Goal: Information Seeking & Learning: Learn about a topic

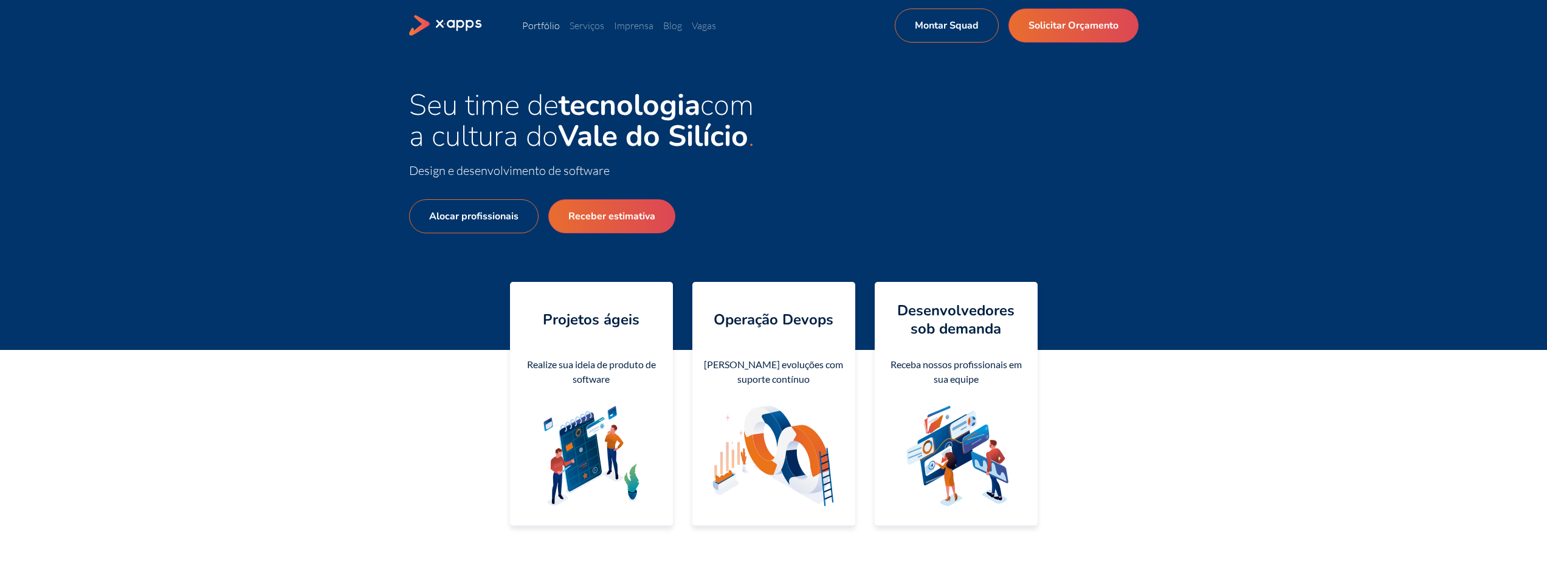
click at [551, 24] on link "Portfólio" at bounding box center [541, 25] width 38 height 12
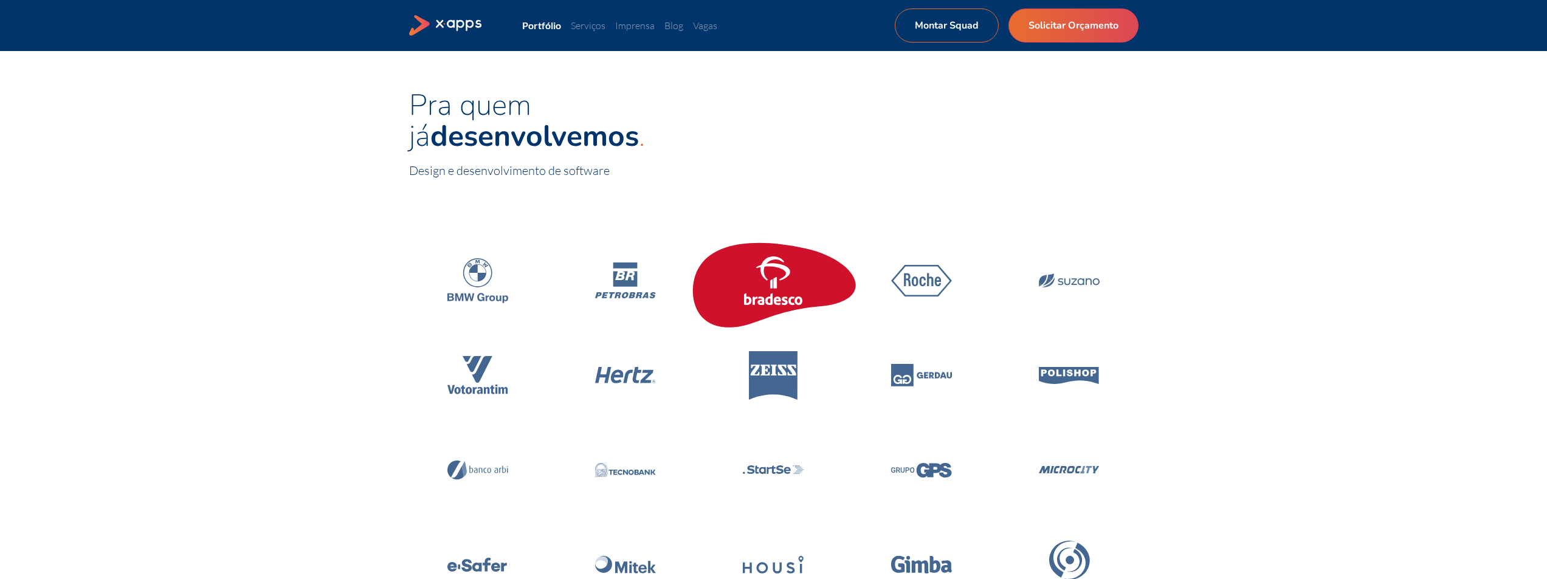
click at [787, 280] on icon at bounding box center [773, 281] width 61 height 49
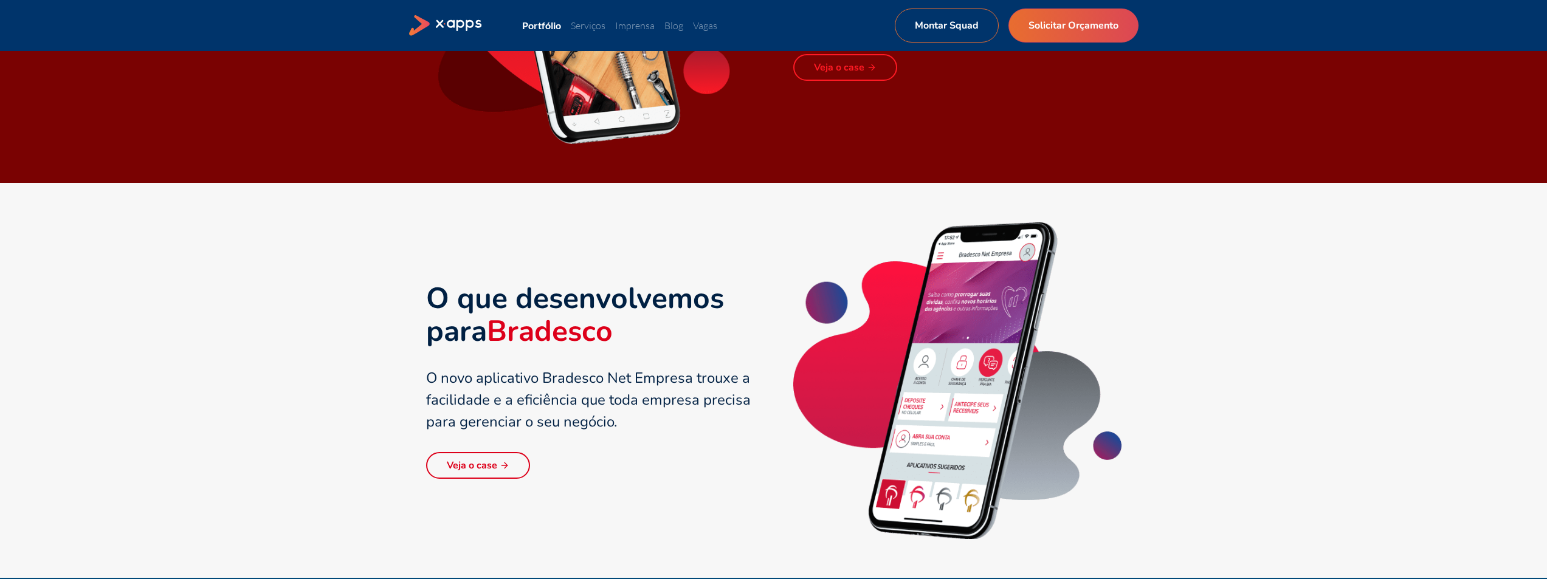
scroll to position [1398, 0]
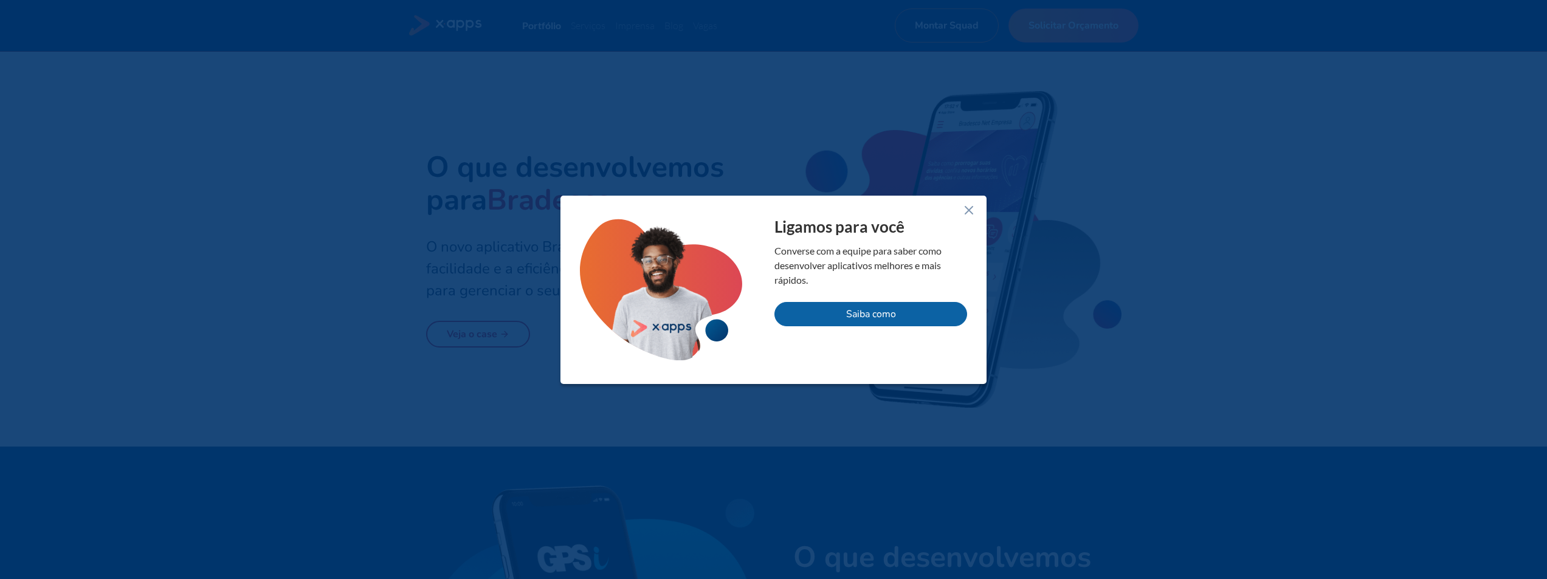
click at [464, 36] on div at bounding box center [773, 289] width 1547 height 579
